Goal: Information Seeking & Learning: Learn about a topic

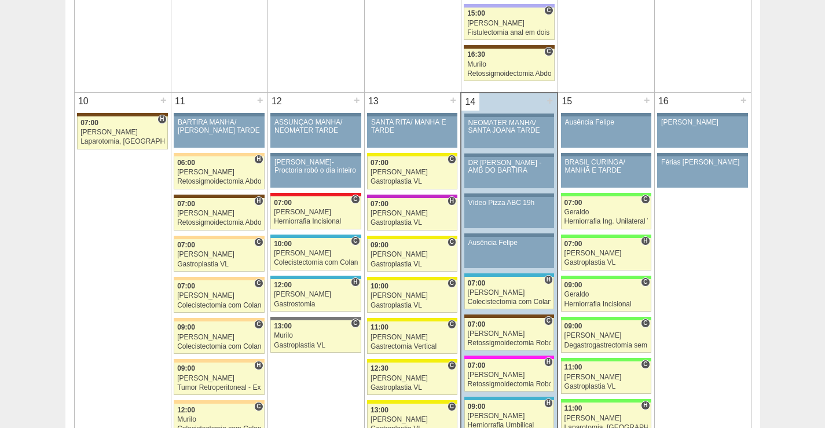
scroll to position [1274, 0]
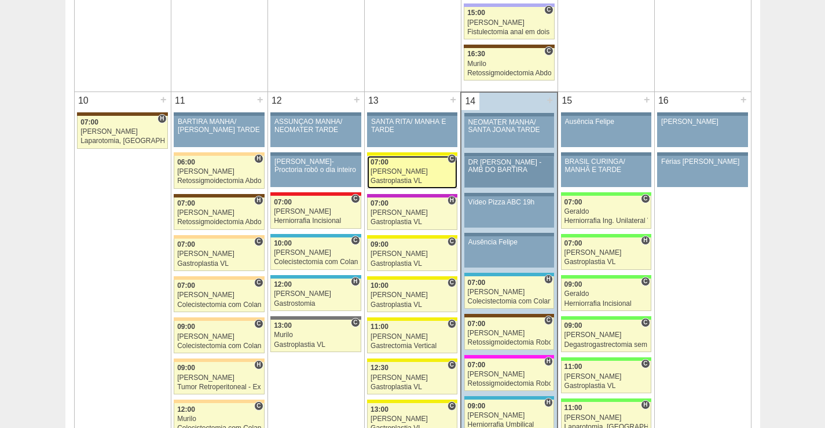
drag, startPoint x: 412, startPoint y: 166, endPoint x: 521, endPoint y: 174, distance: 109.2
click at [413, 166] on div "07:00" at bounding box center [412, 163] width 83 height 8
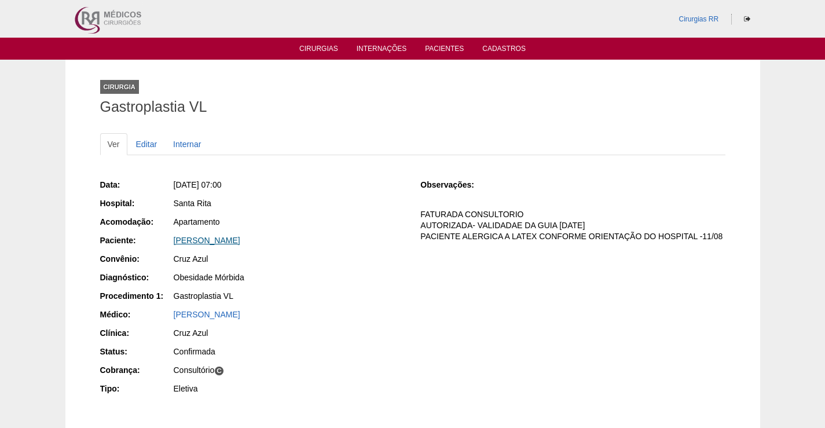
click at [225, 240] on link "Vivian Cristine Gomes Juca" at bounding box center [207, 240] width 67 height 9
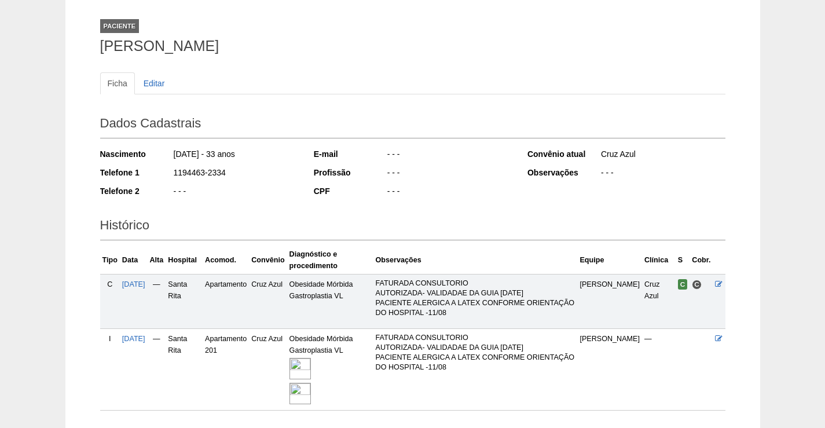
scroll to position [142, 0]
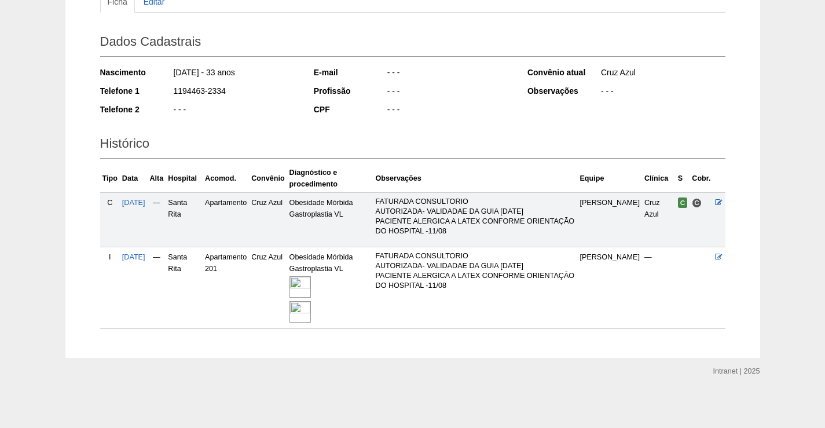
click at [311, 280] on img at bounding box center [300, 286] width 21 height 21
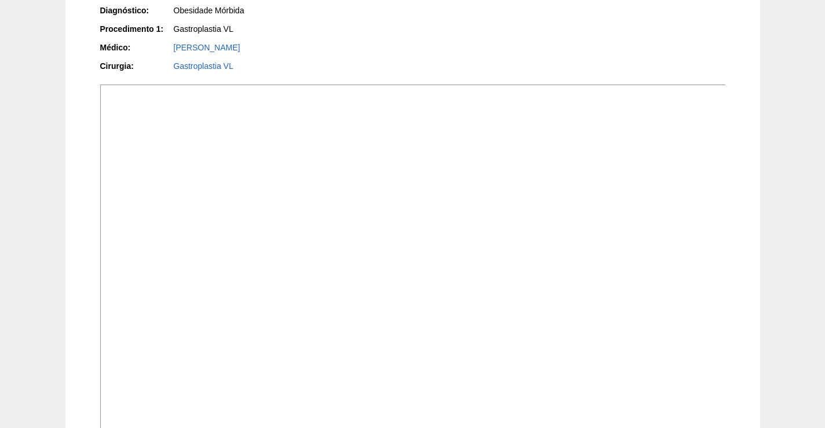
scroll to position [290, 0]
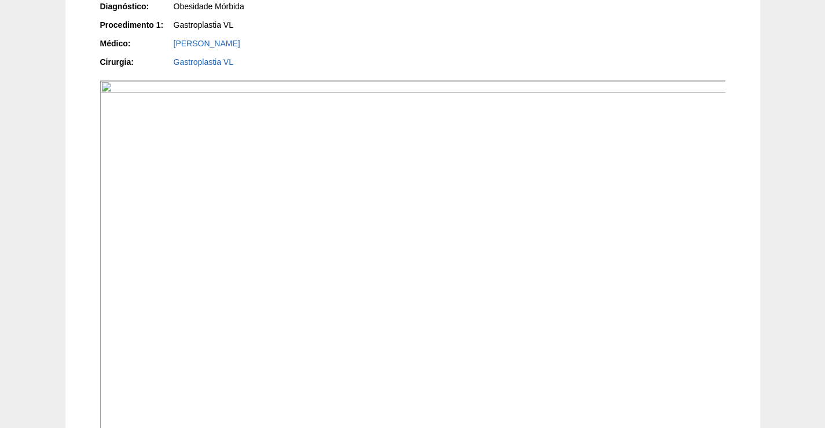
click at [488, 330] on img at bounding box center [413, 316] width 627 height 470
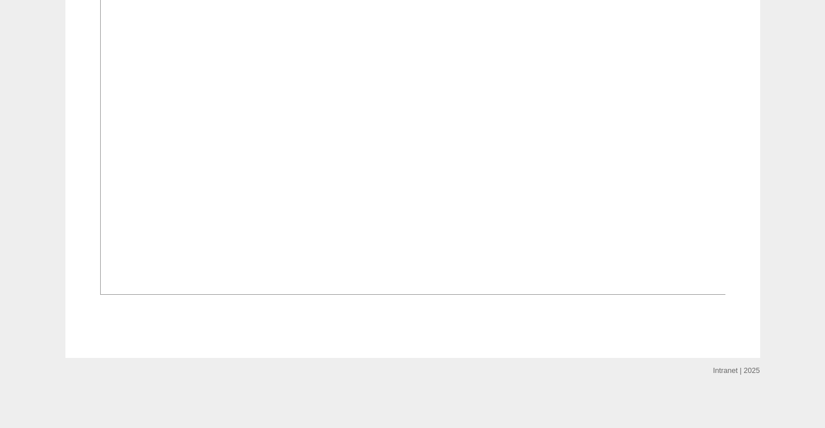
scroll to position [1274, 0]
click at [511, 295] on img at bounding box center [413, 59] width 627 height 470
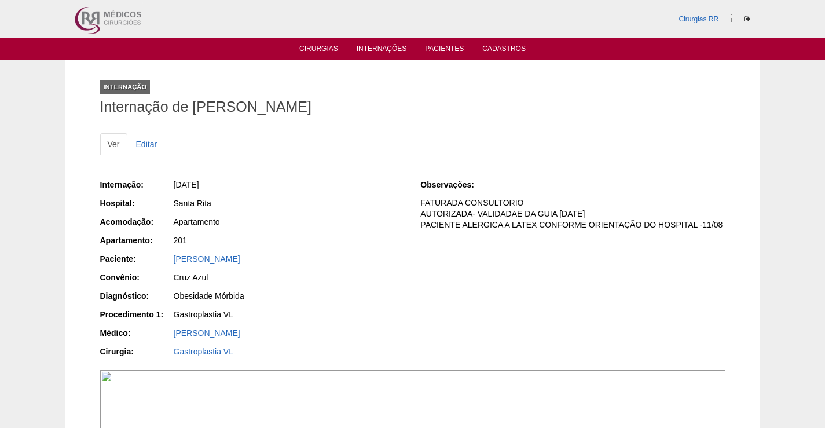
scroll to position [1274, 0]
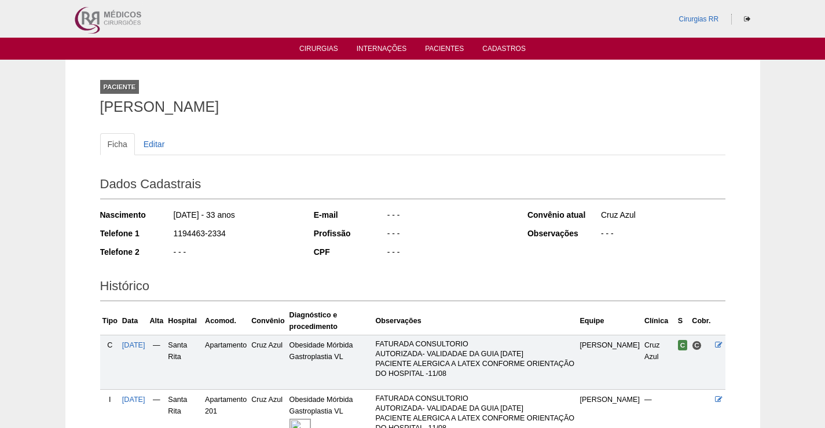
scroll to position [142, 0]
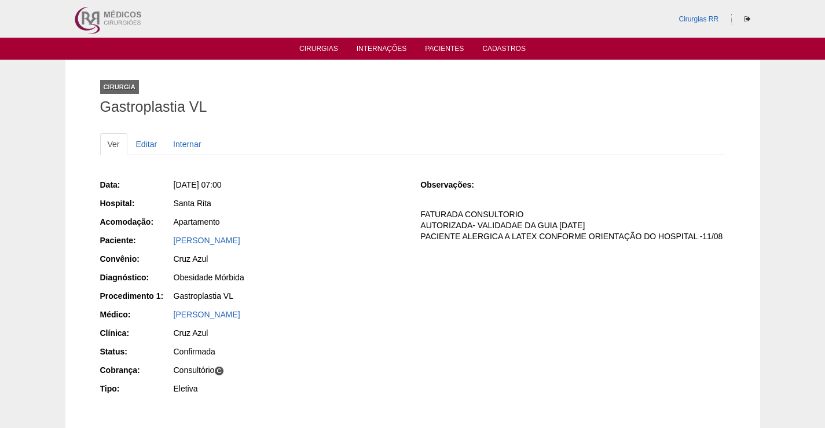
drag, startPoint x: 290, startPoint y: 237, endPoint x: 149, endPoint y: 247, distance: 141.6
click at [149, 247] on div "Paciente: Vivian Cristine Gomes Juca" at bounding box center [252, 242] width 305 height 14
copy link "[PERSON_NAME]"
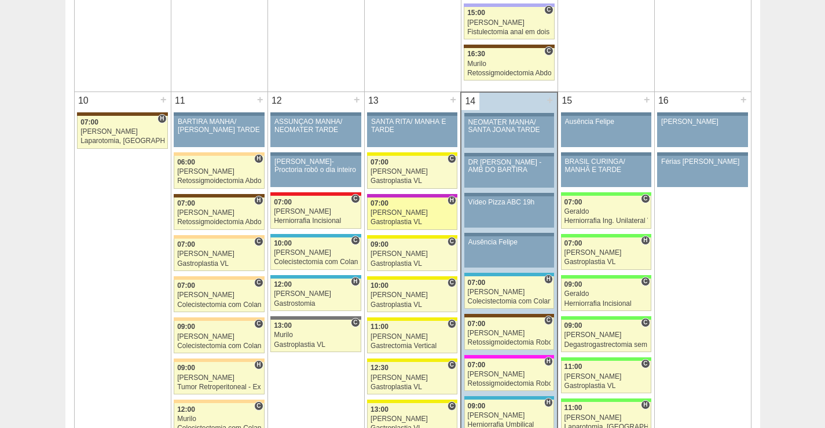
scroll to position [1274, 0]
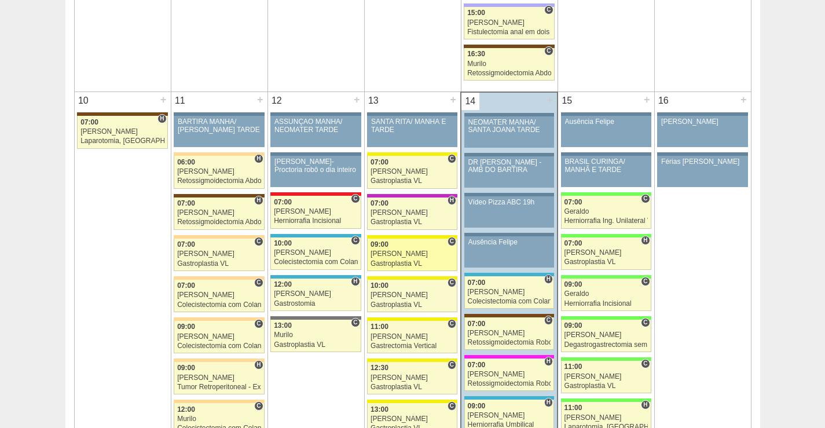
click at [422, 253] on div "[PERSON_NAME]" at bounding box center [412, 254] width 83 height 8
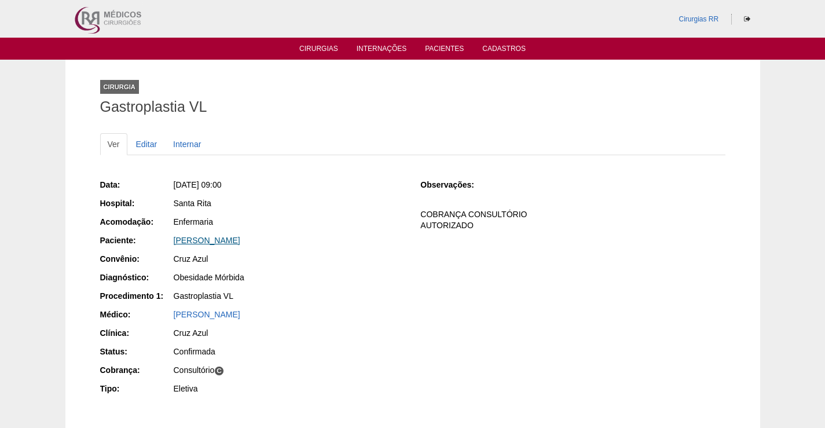
click at [217, 243] on link "[PERSON_NAME]" at bounding box center [207, 240] width 67 height 9
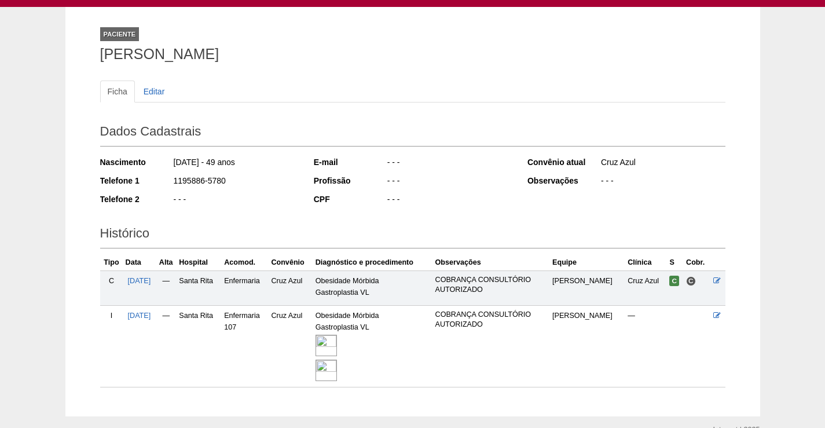
scroll to position [111, 0]
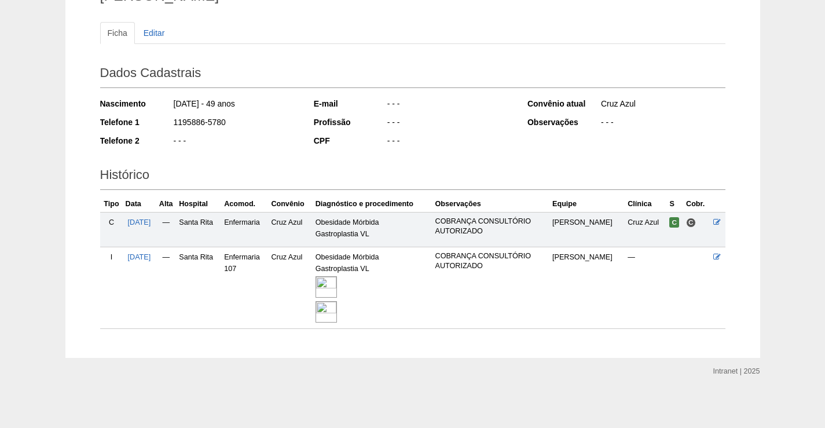
click at [337, 282] on img at bounding box center [326, 286] width 21 height 21
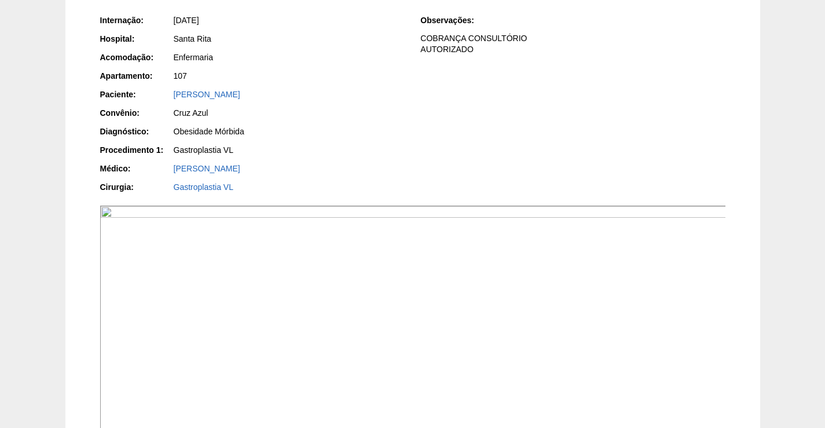
scroll to position [290, 0]
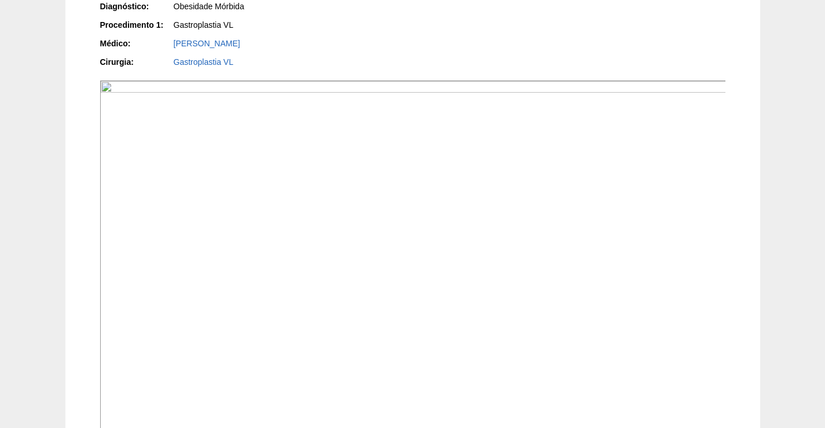
drag, startPoint x: 554, startPoint y: 294, endPoint x: 616, endPoint y: 176, distance: 133.4
click at [554, 294] on img at bounding box center [413, 316] width 627 height 470
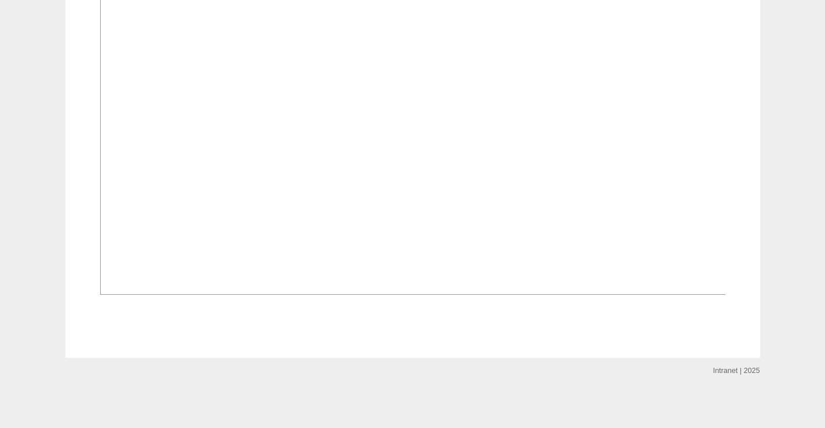
scroll to position [1332, 0]
click at [519, 295] on img at bounding box center [413, 59] width 627 height 470
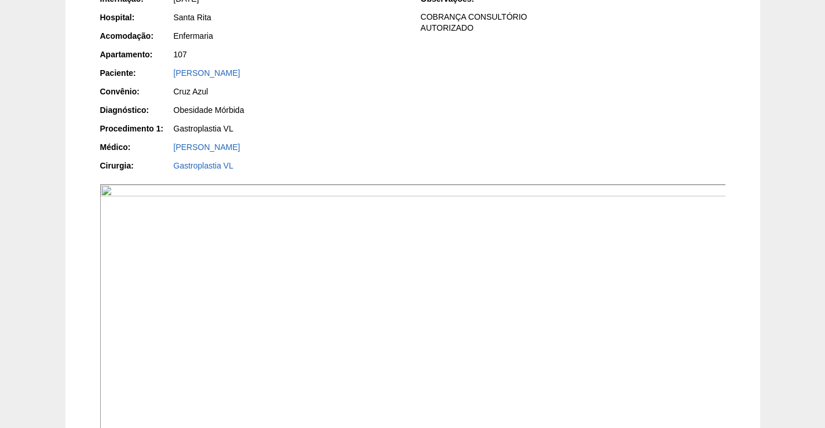
scroll to position [174, 0]
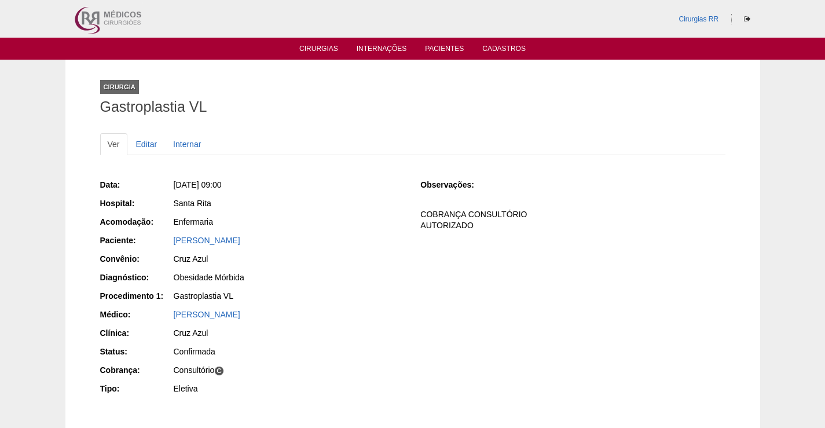
drag, startPoint x: 272, startPoint y: 238, endPoint x: 166, endPoint y: 241, distance: 106.6
click at [166, 241] on div "Paciente: Fabio Rodrigues Paixão" at bounding box center [252, 242] width 305 height 14
copy div "Paciente: Fabio Rodrigues Paixão"
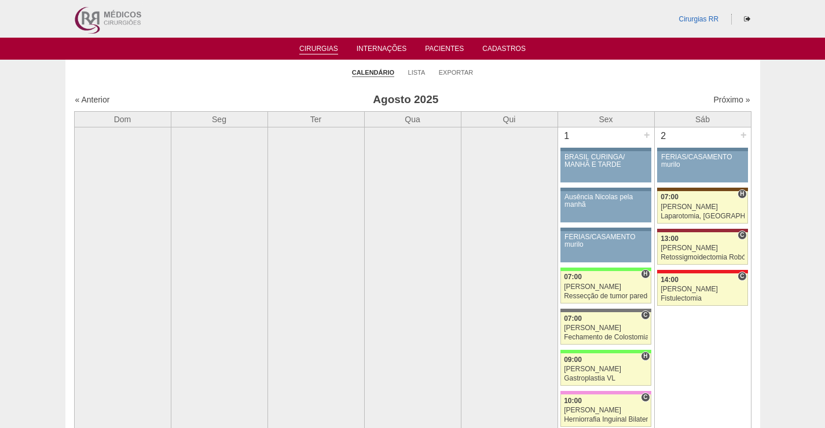
scroll to position [1274, 0]
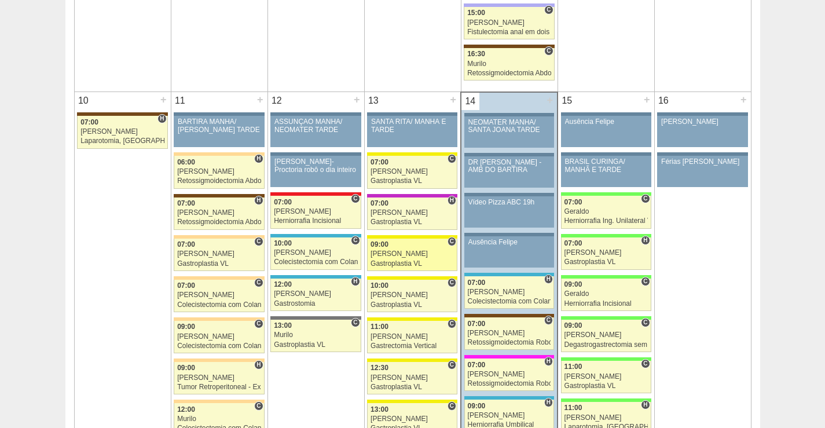
click at [425, 254] on div "[PERSON_NAME]" at bounding box center [412, 254] width 83 height 8
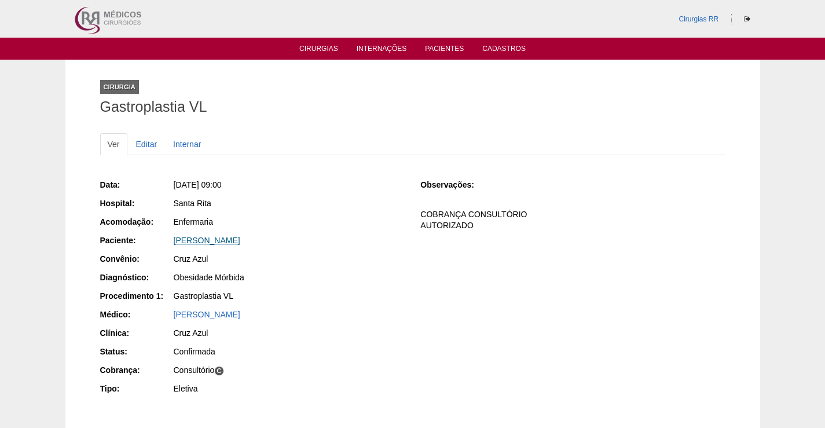
click at [224, 239] on link "[PERSON_NAME]" at bounding box center [207, 240] width 67 height 9
